Goal: Task Accomplishment & Management: Manage account settings

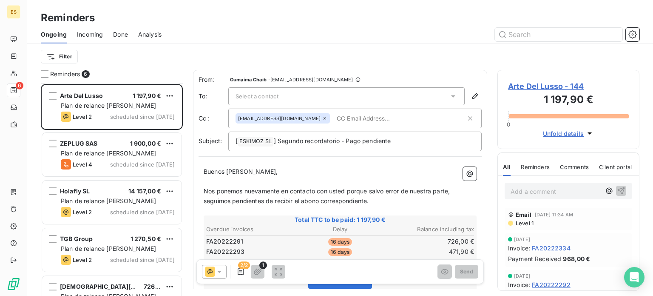
scroll to position [43, 0]
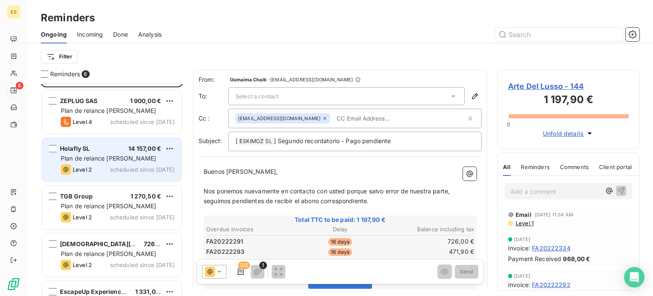
click at [105, 155] on span "Plan de relance [PERSON_NAME]" at bounding box center [108, 157] width 95 height 7
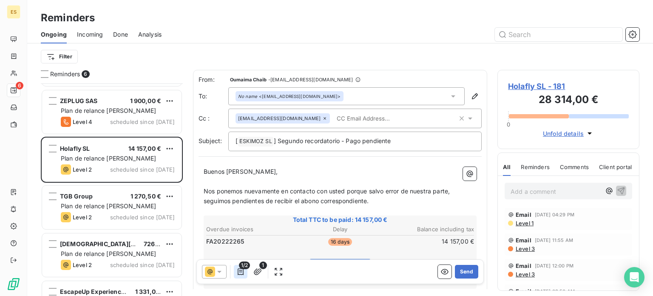
click at [236, 277] on button "button" at bounding box center [241, 272] width 14 height 14
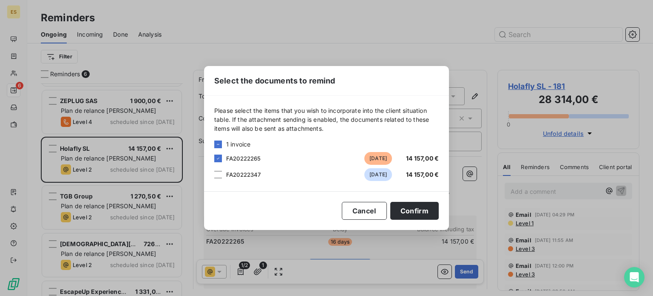
click at [245, 177] on span "FA20222347" at bounding box center [243, 174] width 35 height 7
click at [211, 171] on div "Please select the items that you wish to incorporate into the client situation …" at bounding box center [326, 143] width 245 height 95
click at [222, 173] on div at bounding box center [218, 175] width 8 height 8
click at [417, 211] on button "Confirm" at bounding box center [414, 211] width 48 height 18
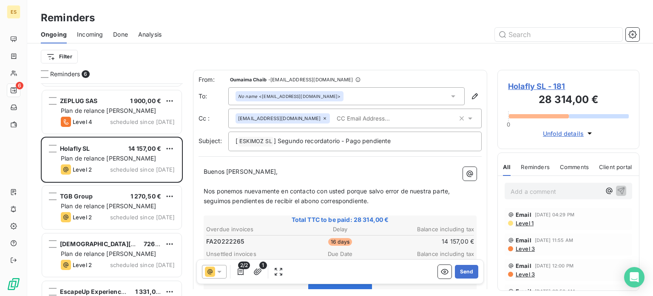
click at [334, 132] on div "[ ESKIMOZ SL ﻿ ] Segundo recordatorio - Pago pendiente" at bounding box center [354, 141] width 253 height 20
click at [334, 113] on input "text" at bounding box center [382, 118] width 98 height 13
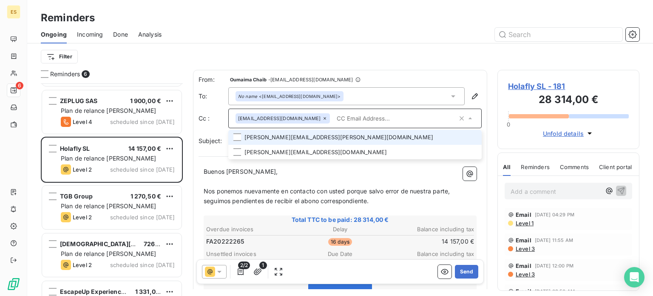
drag, startPoint x: 238, startPoint y: 137, endPoint x: 235, endPoint y: 145, distance: 9.2
click at [238, 137] on div at bounding box center [238, 137] width 8 height 8
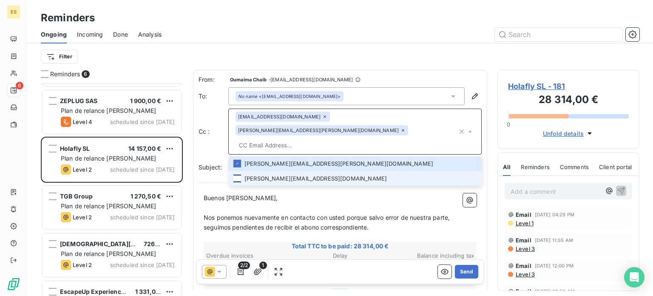
click at [236, 174] on div at bounding box center [238, 178] width 8 height 8
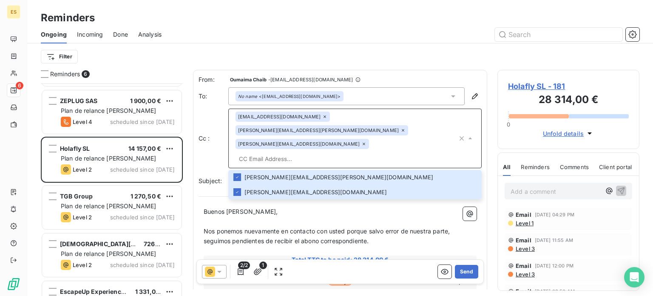
click at [281, 226] on p "Nos ponemos nuevamente en contacto con usted porque salvo error de nuestra part…" at bounding box center [340, 236] width 273 height 20
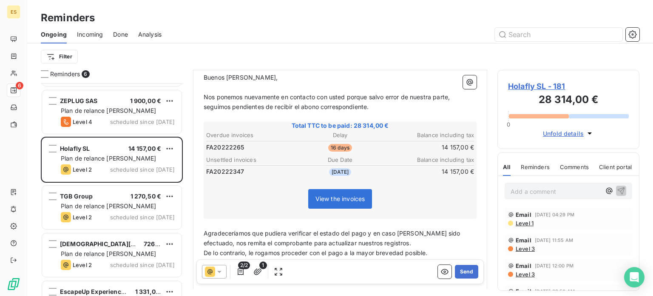
scroll to position [92, 0]
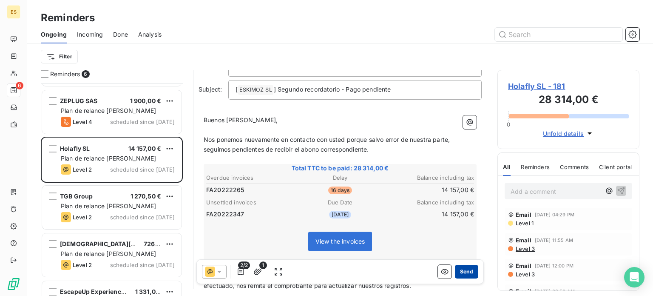
click at [456, 273] on button "Send" at bounding box center [466, 272] width 23 height 14
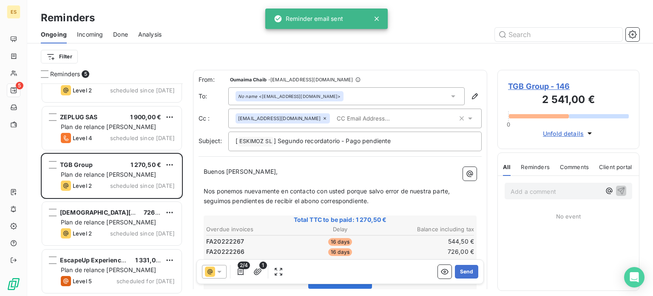
scroll to position [26, 0]
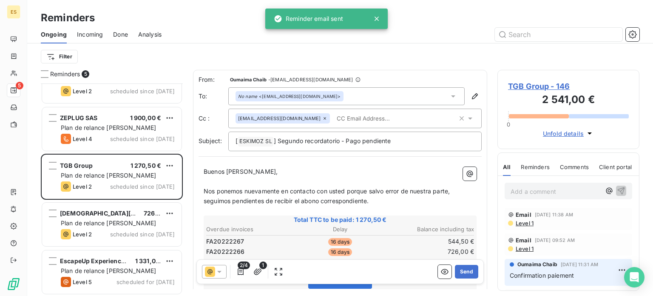
click at [333, 122] on input "text" at bounding box center [382, 118] width 98 height 13
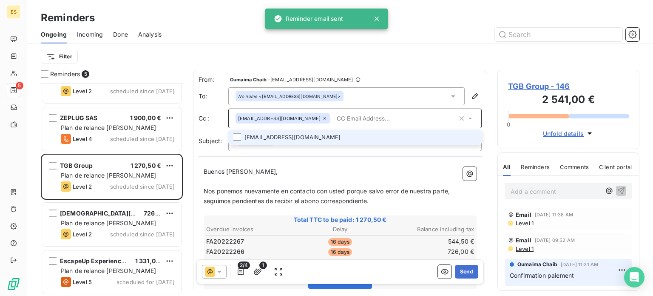
click at [232, 138] on li "[EMAIL_ADDRESS][DOMAIN_NAME]" at bounding box center [354, 137] width 253 height 15
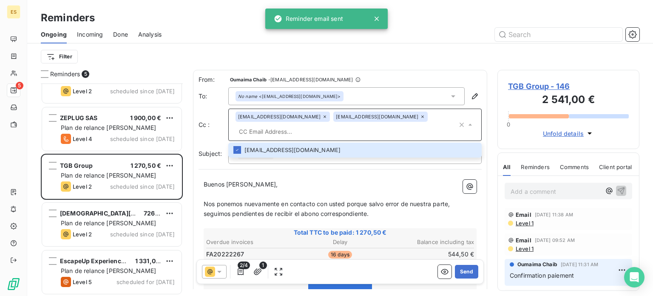
click at [269, 179] on p "Buenos [PERSON_NAME]," at bounding box center [340, 184] width 273 height 10
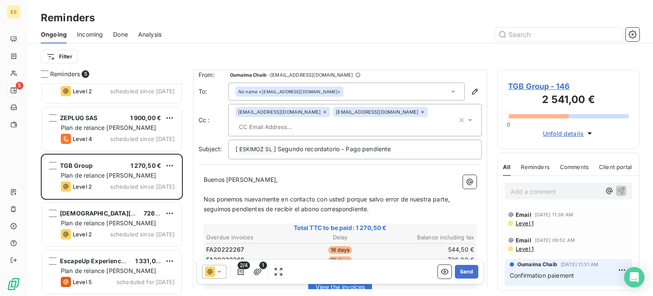
scroll to position [0, 0]
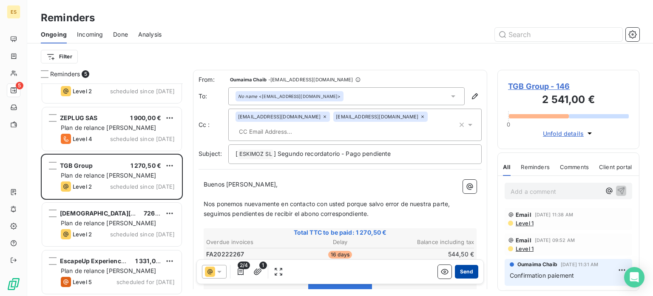
click at [463, 268] on button "Send" at bounding box center [466, 272] width 23 height 14
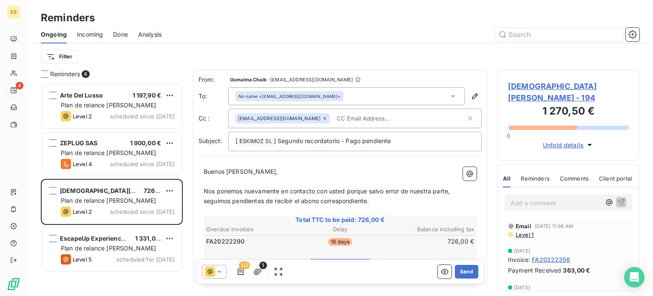
click at [307, 125] on div "[EMAIL_ADDRESS][DOMAIN_NAME]" at bounding box center [354, 118] width 253 height 20
click at [333, 118] on input "text" at bounding box center [399, 118] width 133 height 13
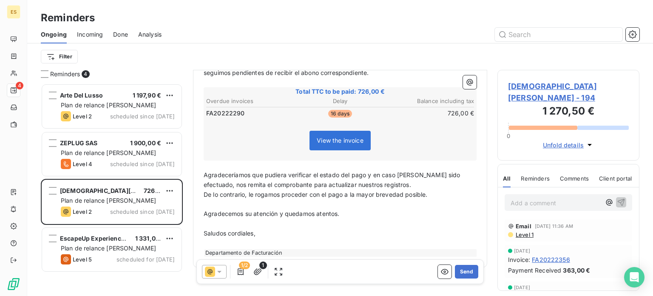
scroll to position [140, 0]
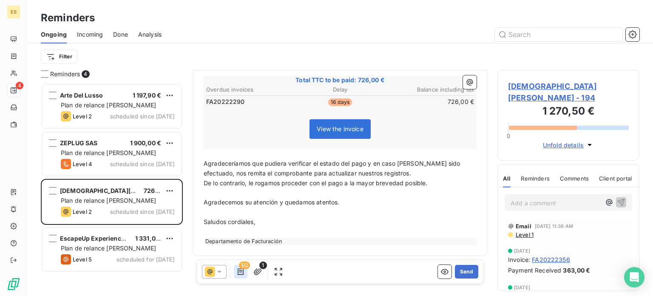
click at [244, 271] on icon "button" at bounding box center [240, 271] width 9 height 9
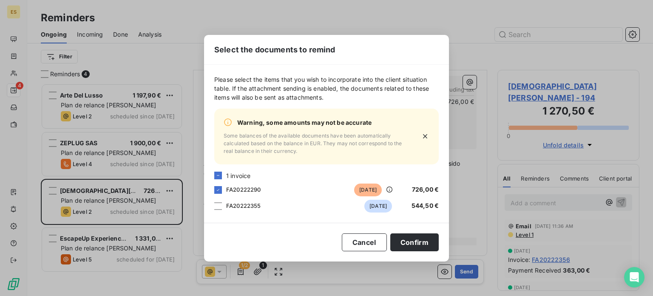
click at [211, 214] on div "Please select the items that you wish to incorporate into the client situation …" at bounding box center [326, 144] width 245 height 158
click at [223, 201] on div "FA20222355 [DATE] 544,50 €" at bounding box center [326, 205] width 225 height 13
click at [219, 207] on div at bounding box center [218, 206] width 8 height 8
click at [414, 235] on button "Confirm" at bounding box center [414, 242] width 48 height 18
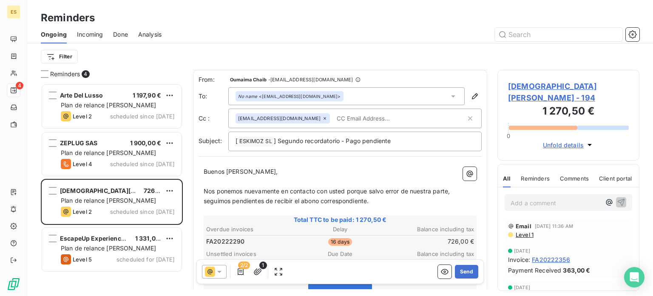
scroll to position [0, 0]
click at [336, 120] on input "text" at bounding box center [382, 118] width 98 height 13
click at [459, 271] on button "Send" at bounding box center [466, 272] width 23 height 14
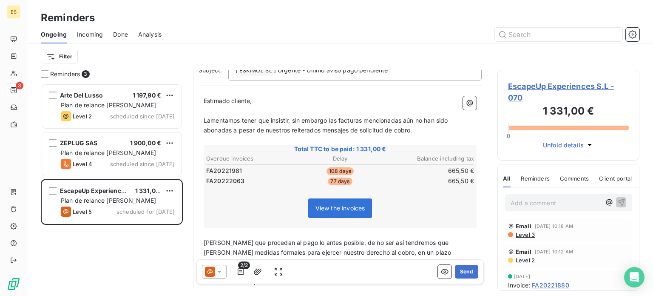
scroll to position [85, 0]
click at [214, 272] on icon at bounding box center [210, 271] width 10 height 10
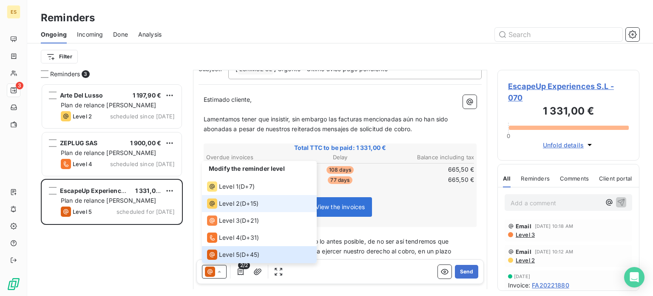
click at [232, 204] on span "Level 2" at bounding box center [229, 203] width 21 height 9
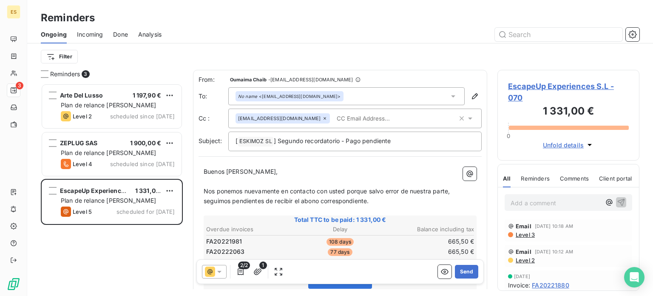
click at [339, 119] on input "text" at bounding box center [382, 118] width 98 height 13
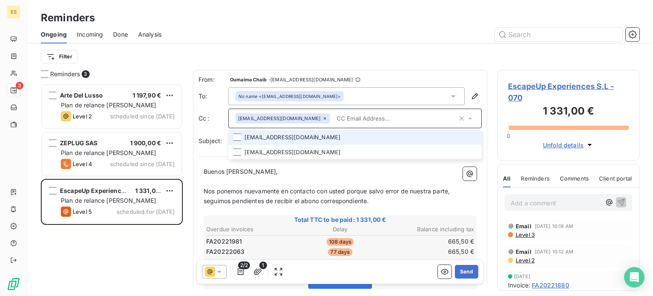
click at [232, 139] on li "[EMAIL_ADDRESS][DOMAIN_NAME]" at bounding box center [354, 137] width 253 height 15
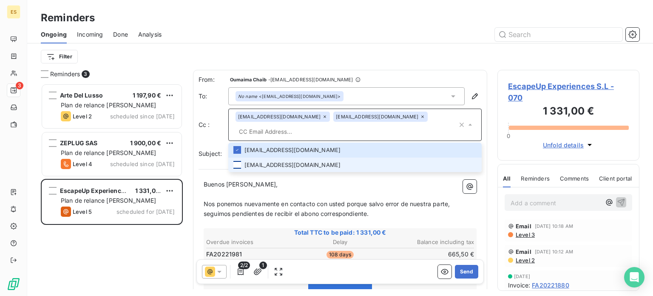
click at [236, 161] on div at bounding box center [238, 165] width 8 height 8
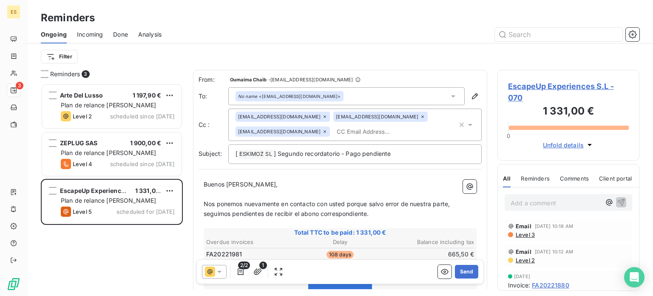
click at [334, 204] on span "Nos ponemos nuevamente en contacto con usted porque salvo error de nuestra part…" at bounding box center [328, 208] width 248 height 17
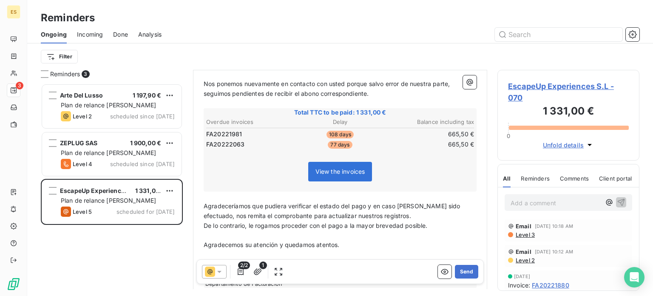
scroll to position [121, 0]
click at [467, 270] on button "Send" at bounding box center [466, 272] width 23 height 14
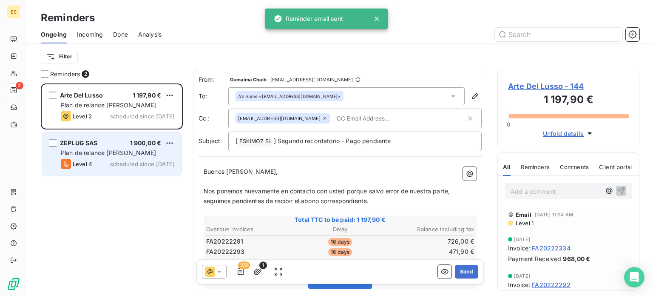
click at [96, 153] on span "Plan de relance [PERSON_NAME]" at bounding box center [108, 152] width 95 height 7
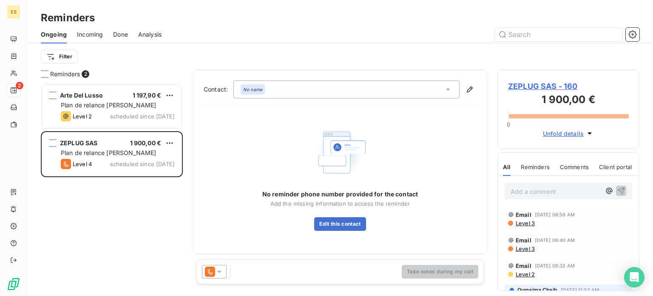
click at [219, 268] on icon at bounding box center [219, 271] width 9 height 9
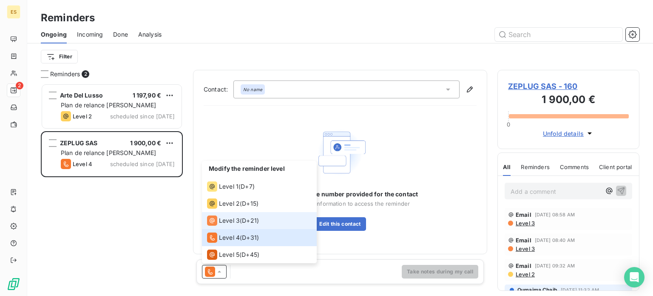
click at [232, 219] on span "Level 3" at bounding box center [229, 220] width 21 height 9
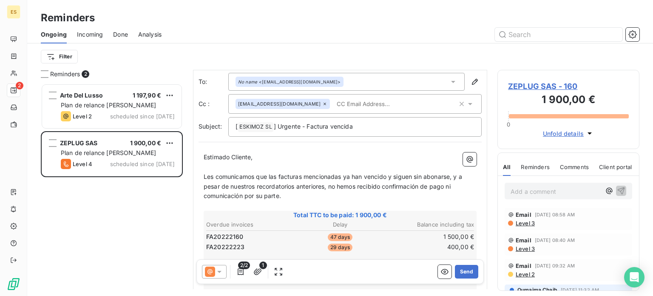
scroll to position [13, 0]
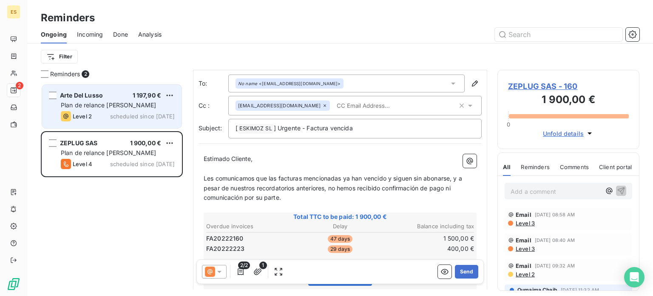
click at [81, 113] on span "Level 2" at bounding box center [82, 116] width 19 height 7
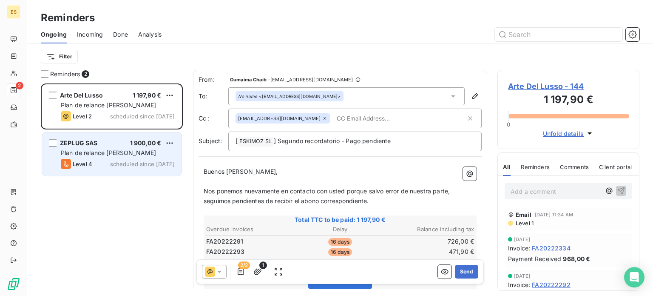
click at [150, 150] on div "Plan de relance [PERSON_NAME]" at bounding box center [118, 152] width 114 height 9
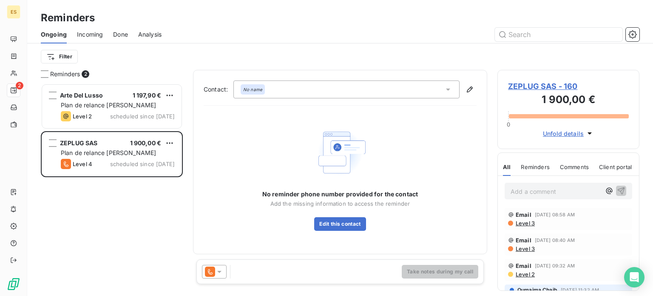
click at [168, 141] on html "ES 2 Reminders Ongoing Incoming Done Analysis Filter Reminders 2 Arte Del Lusso…" at bounding box center [326, 148] width 653 height 296
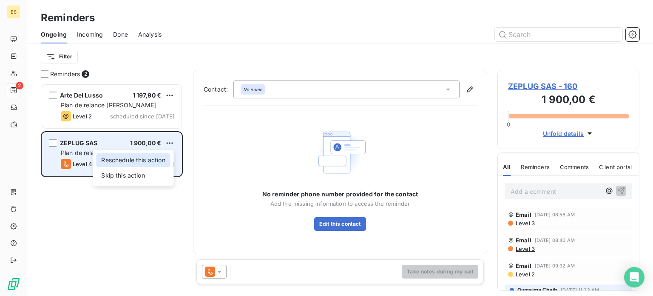
click at [134, 162] on div "Reschedule this action" at bounding box center [133, 160] width 74 height 14
select select "7"
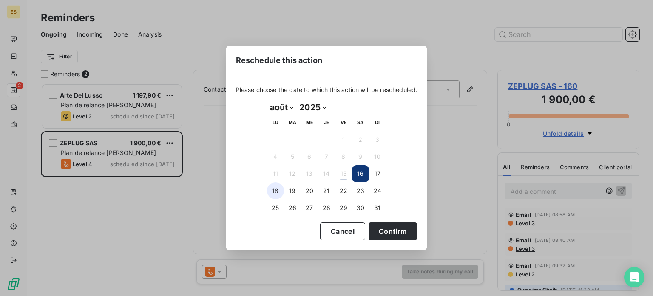
click at [282, 188] on button "18" at bounding box center [275, 190] width 17 height 17
click at [395, 222] on button "Confirm" at bounding box center [393, 231] width 48 height 18
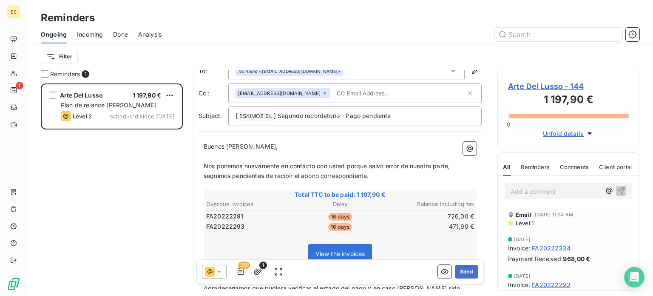
scroll to position [23, 0]
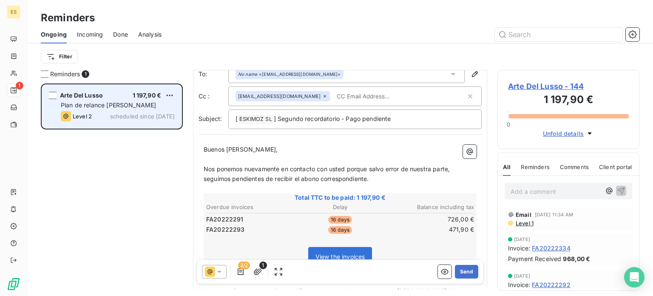
click at [178, 95] on div "Arte Del Lusso 1 197,90 € Plan de relance [PERSON_NAME] Level 2 scheduled since…" at bounding box center [112, 106] width 140 height 43
click at [170, 92] on html "ES 1 Reminders Ongoing Incoming Done Analysis Filter Reminders 1 Arte Del Lusso…" at bounding box center [326, 148] width 653 height 296
click at [139, 116] on div "Reschedule this action" at bounding box center [133, 112] width 74 height 14
select select "7"
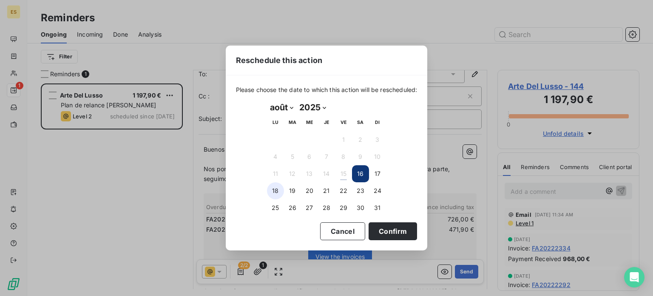
click at [277, 188] on button "18" at bounding box center [275, 190] width 17 height 17
click at [393, 225] on button "Confirm" at bounding box center [393, 231] width 48 height 18
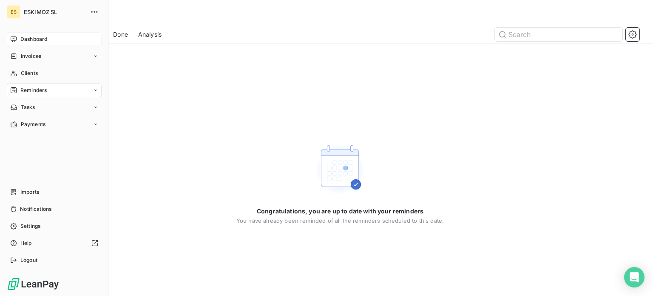
click at [37, 40] on span "Dashboard" at bounding box center [33, 39] width 27 height 8
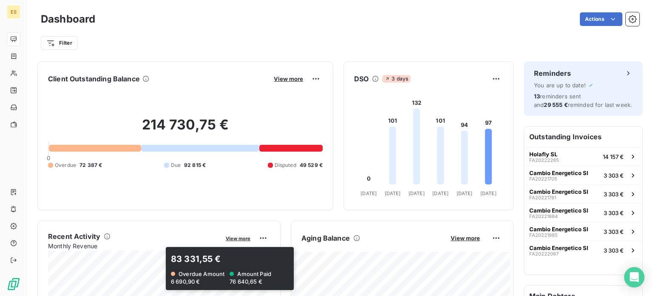
scroll to position [85, 0]
